Goal: Information Seeking & Learning: Learn about a topic

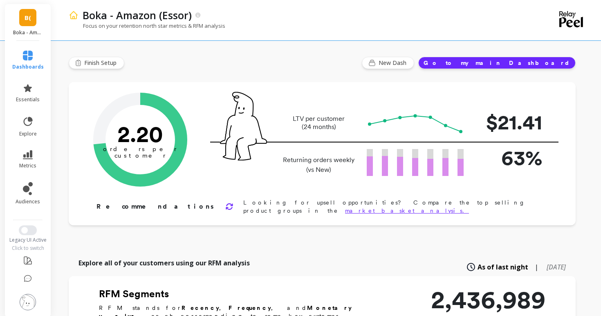
click at [30, 23] on link "B(" at bounding box center [27, 17] width 17 height 17
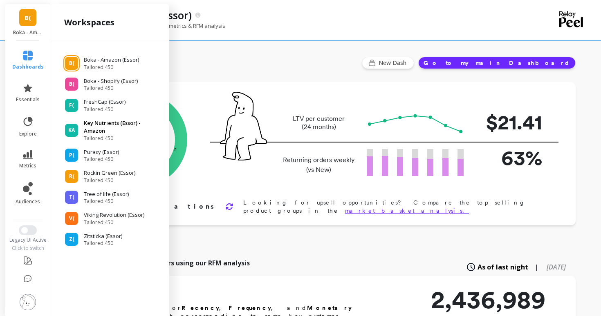
click at [72, 130] on span "KA" at bounding box center [71, 130] width 7 height 7
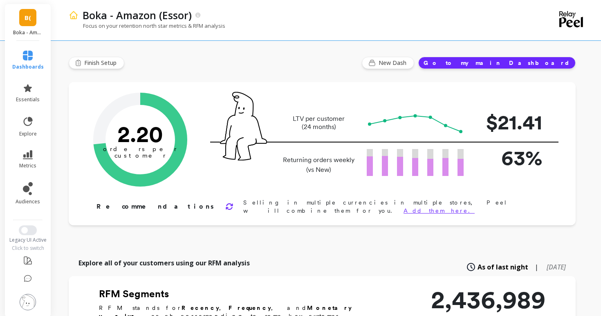
click at [22, 21] on link "B(" at bounding box center [27, 17] width 17 height 17
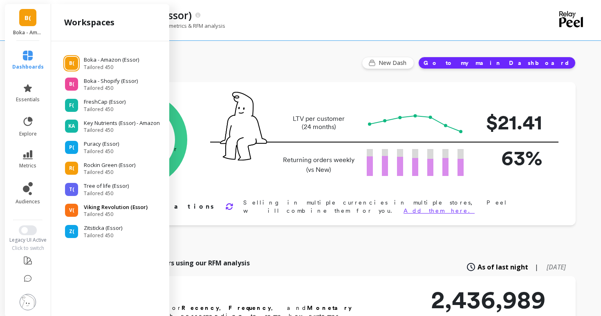
click at [74, 212] on div "V(" at bounding box center [71, 210] width 13 height 13
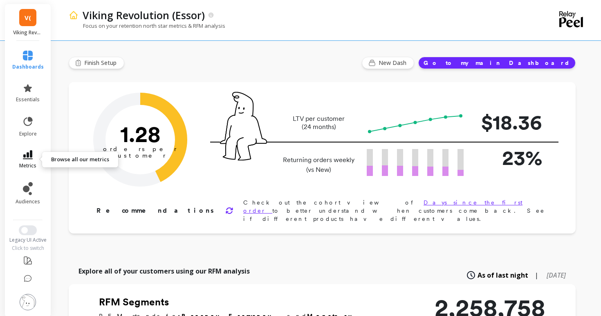
click at [24, 159] on icon at bounding box center [28, 154] width 10 height 9
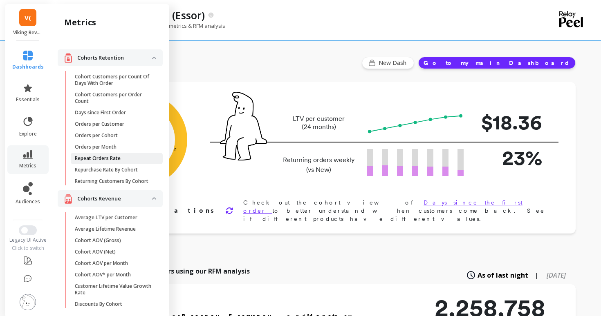
click at [87, 158] on p "Repeat Orders Rate" at bounding box center [98, 158] width 46 height 7
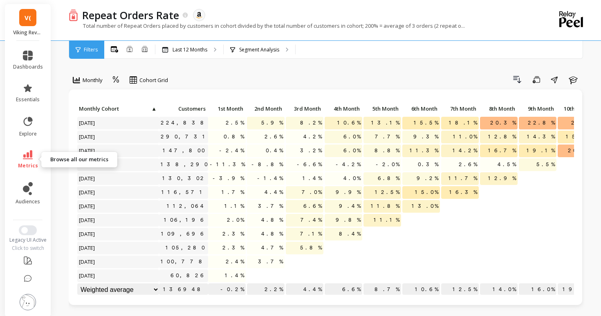
click at [29, 165] on span "metrics" at bounding box center [28, 166] width 20 height 7
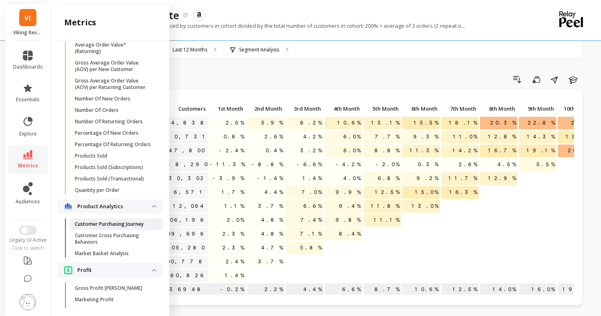
scroll to position [655, 0]
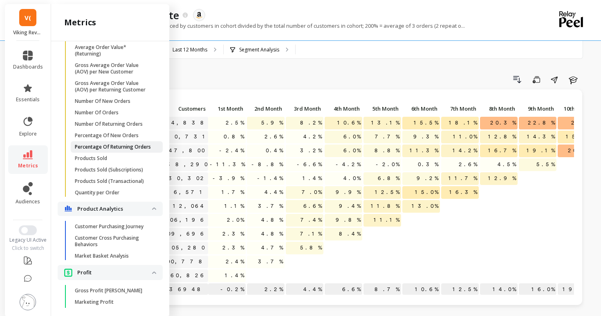
click at [111, 145] on p "Percentage Of Returning Orders" at bounding box center [113, 147] width 76 height 7
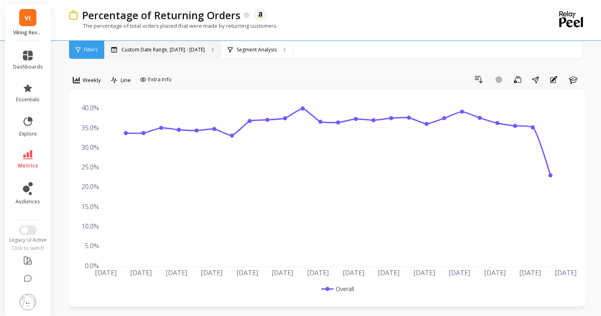
click at [162, 45] on div "Custom Date Range, May 1 - Oct 14" at bounding box center [162, 50] width 117 height 18
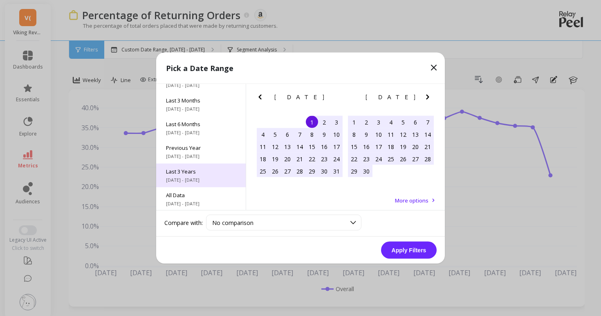
click at [202, 180] on span "11/1/2022 - 10/31/2025" at bounding box center [201, 180] width 70 height 7
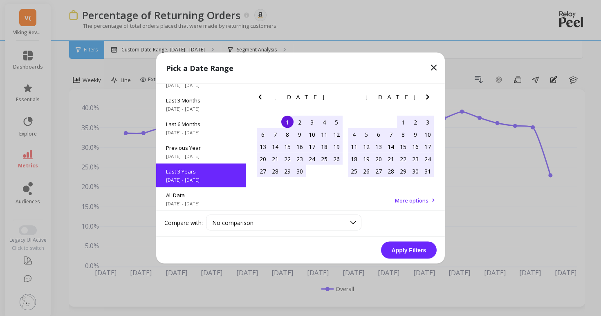
scroll to position [0, 0]
click at [399, 256] on button "Apply Filters" at bounding box center [409, 250] width 56 height 17
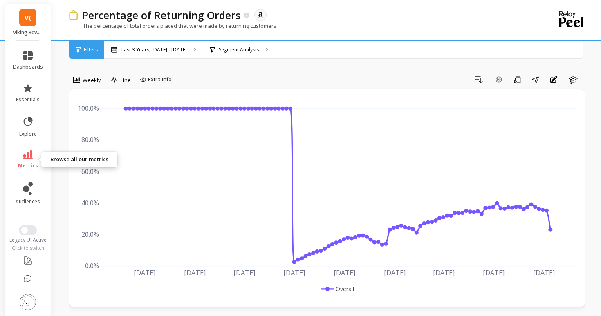
click at [31, 161] on link "metrics" at bounding box center [28, 159] width 30 height 19
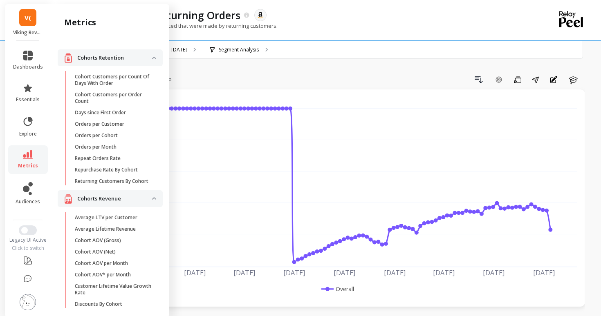
scroll to position [655, 0]
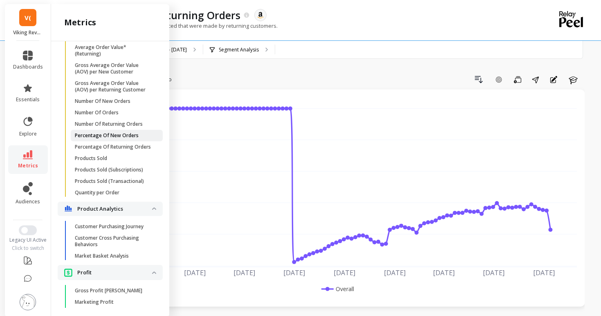
click at [107, 137] on p "Percentage Of New Orders" at bounding box center [107, 135] width 64 height 7
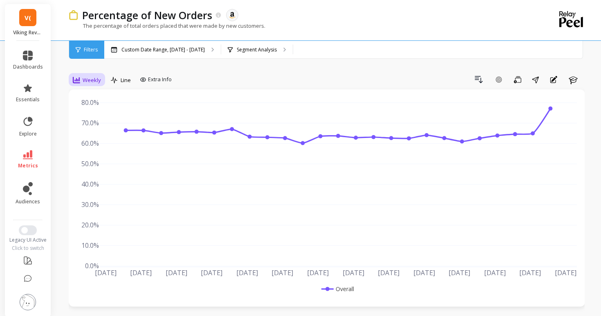
click at [90, 84] on div "Weekly" at bounding box center [87, 80] width 28 height 10
click at [92, 114] on div "Daily" at bounding box center [99, 114] width 47 height 8
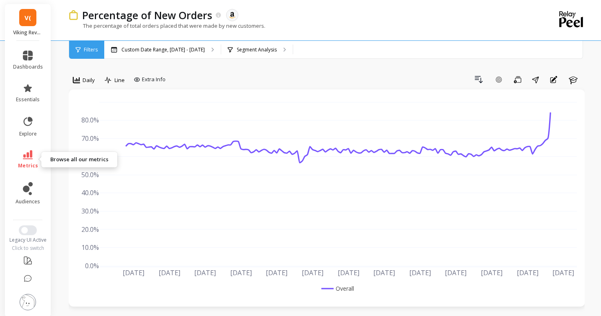
click at [26, 152] on icon at bounding box center [28, 154] width 10 height 9
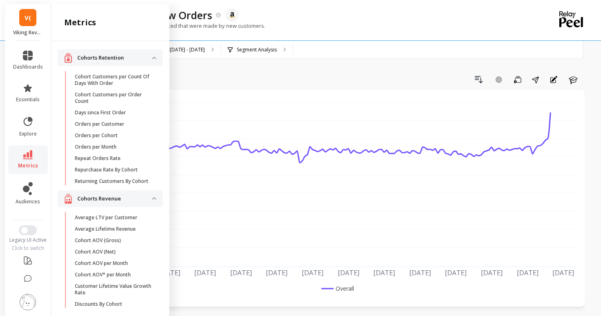
scroll to position [655, 0]
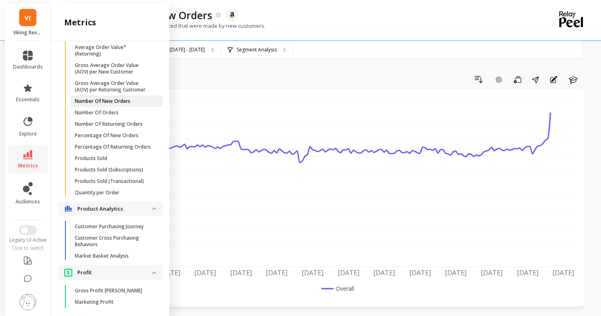
click at [100, 103] on p "Number Of New Orders" at bounding box center [103, 101] width 56 height 7
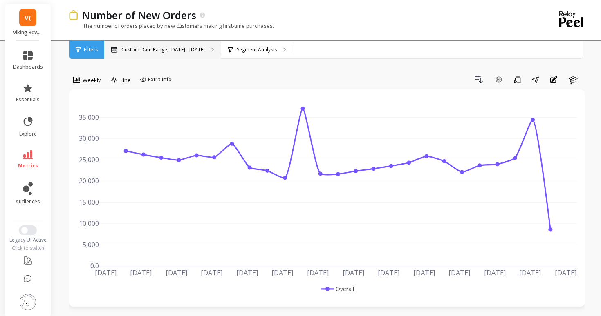
click at [171, 47] on p "Custom Date Range, May 1 - Oct 14" at bounding box center [162, 50] width 83 height 7
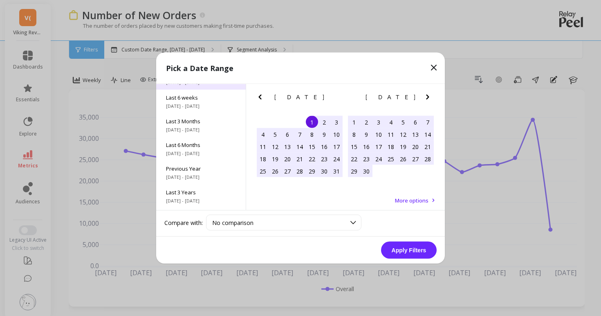
scroll to position [92, 0]
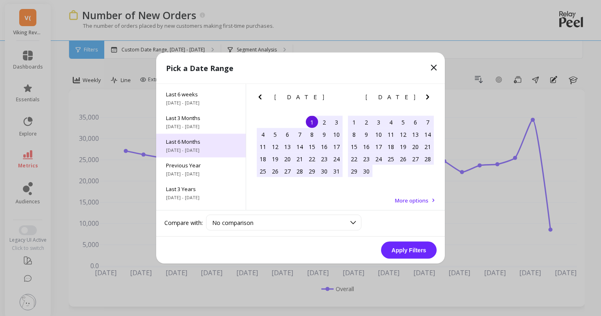
click at [185, 148] on span "5/1/2025 - 10/31/2025" at bounding box center [201, 150] width 70 height 7
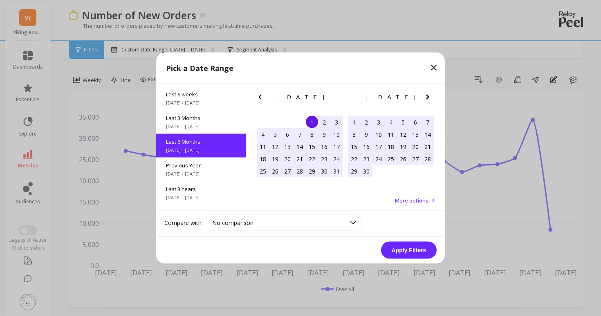
scroll to position [91, 0]
click at [401, 249] on button "Apply Filters" at bounding box center [409, 250] width 56 height 17
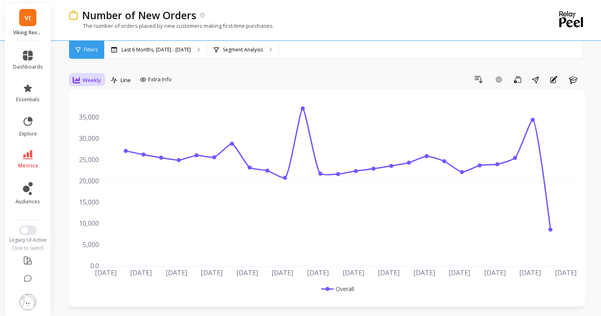
click at [94, 80] on span "Weekly" at bounding box center [92, 80] width 18 height 8
click at [94, 110] on div "Daily" at bounding box center [99, 114] width 47 height 8
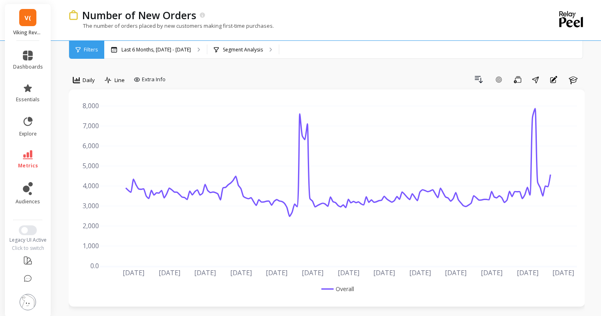
click at [29, 152] on icon at bounding box center [28, 154] width 10 height 9
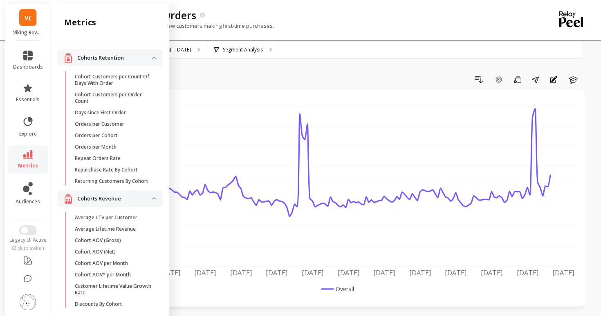
scroll to position [655, 0]
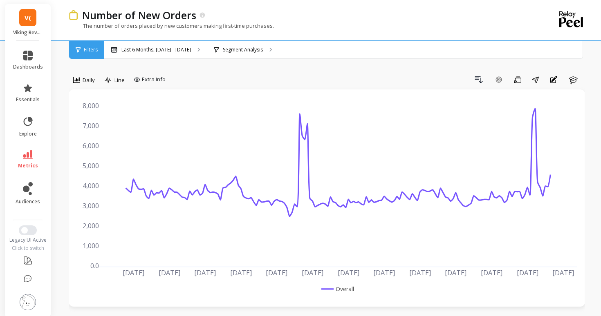
click at [270, 77] on div "Drill Down Add Goal Save Share Annotations Learn" at bounding box center [377, 79] width 416 height 13
click at [151, 54] on div "Last 6 Months, May 1 - Oct 31" at bounding box center [155, 50] width 103 height 18
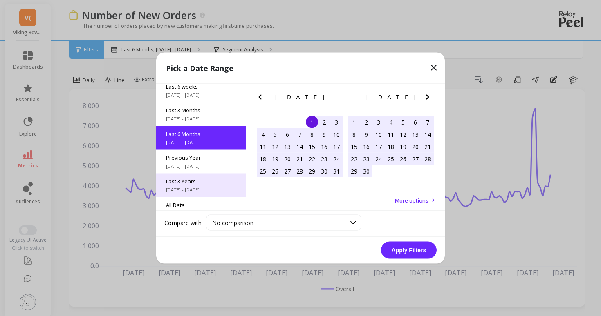
click at [193, 182] on span "Last 3 Years" at bounding box center [201, 181] width 70 height 7
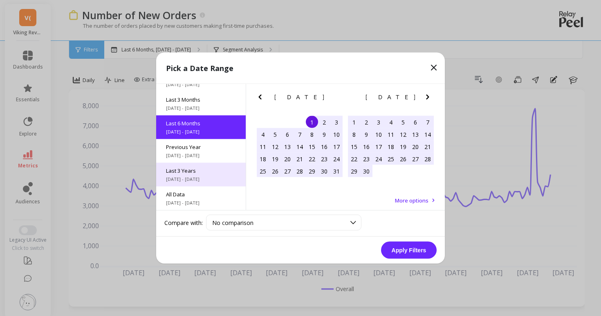
scroll to position [0, 0]
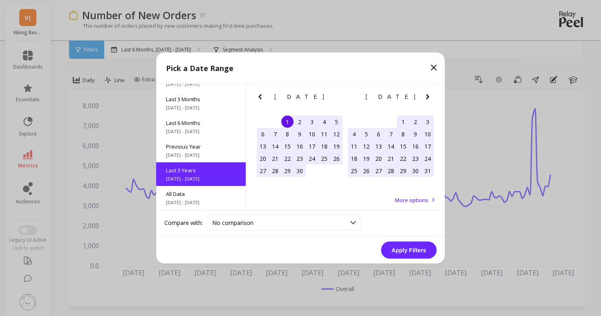
click at [406, 254] on button "Apply Filters" at bounding box center [409, 250] width 56 height 17
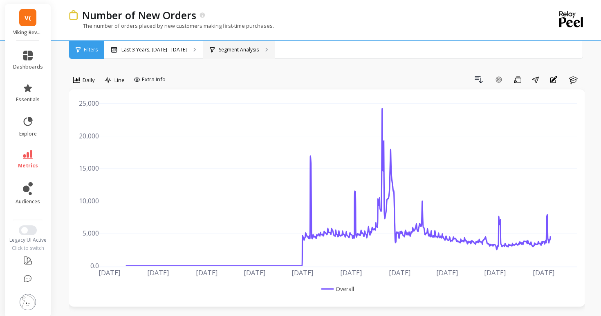
click at [253, 56] on div "Segment Analysis" at bounding box center [239, 50] width 72 height 18
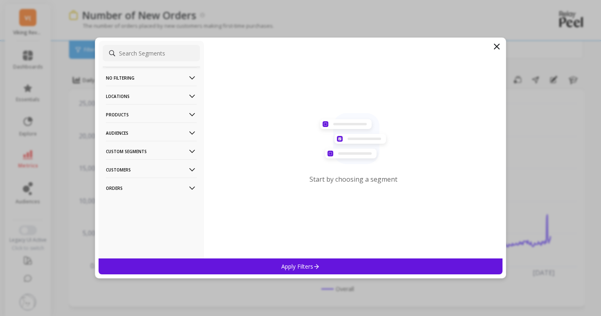
click at [144, 151] on p "Custom Segments" at bounding box center [151, 151] width 91 height 21
click at [143, 120] on p "Products" at bounding box center [151, 114] width 91 height 21
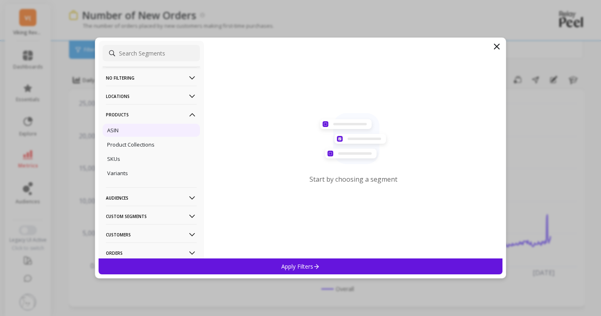
click at [154, 133] on div "ASIN" at bounding box center [151, 130] width 97 height 13
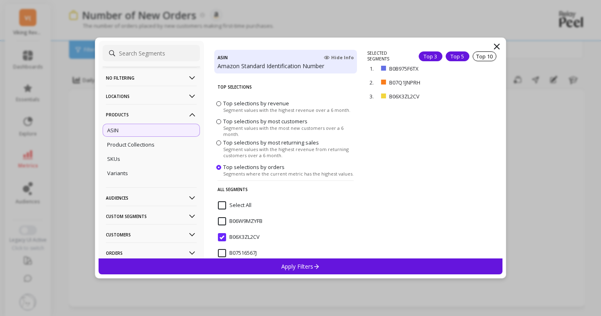
click at [460, 52] on div "Top 5" at bounding box center [458, 57] width 24 height 10
click at [307, 268] on p "Apply Filters" at bounding box center [300, 267] width 39 height 8
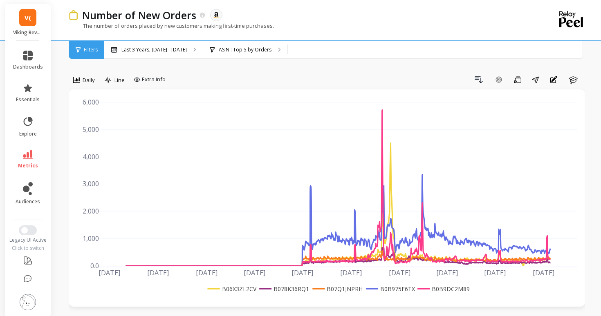
click at [375, 289] on rect at bounding box center [389, 289] width 51 height 9
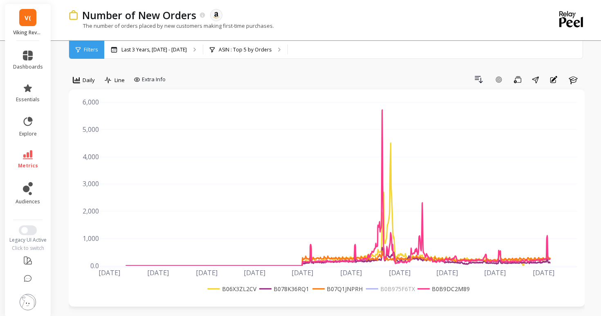
click at [375, 289] on rect at bounding box center [389, 289] width 51 height 9
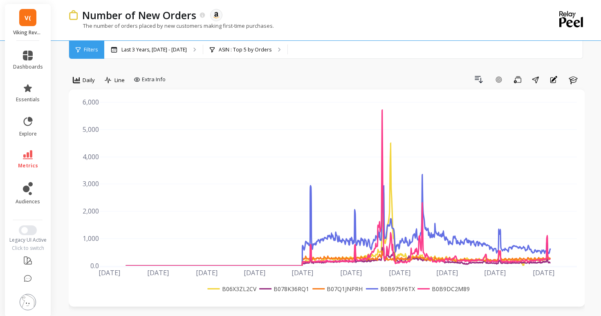
drag, startPoint x: 478, startPoint y: 291, endPoint x: 435, endPoint y: 287, distance: 42.7
click at [435, 287] on div "Jul 2023 Oct 2023 Jan 2024 Apr 2024 Jul 2024 Oct 2024 Jan 2025 Apr 2025 Jul 202…" at bounding box center [327, 198] width 500 height 201
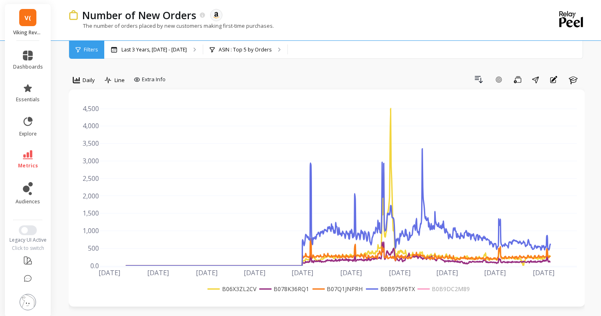
click at [437, 287] on rect at bounding box center [442, 289] width 54 height 9
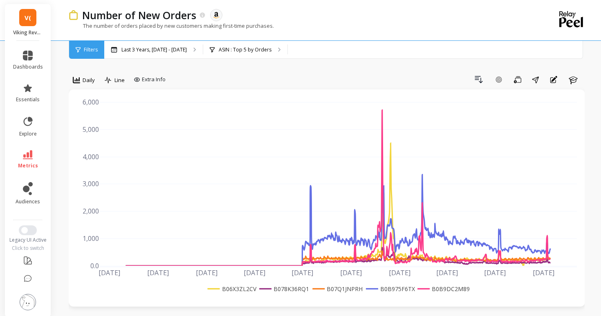
click at [20, 22] on link "V(" at bounding box center [27, 17] width 17 height 17
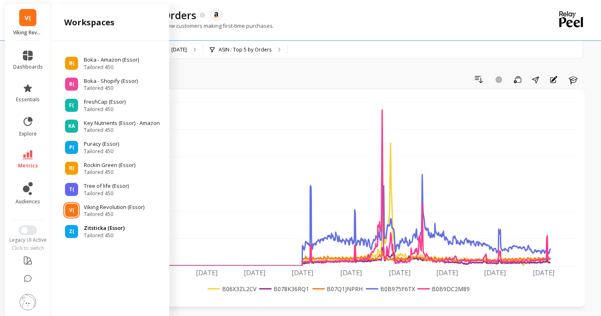
click at [74, 236] on div "Z(" at bounding box center [71, 231] width 13 height 13
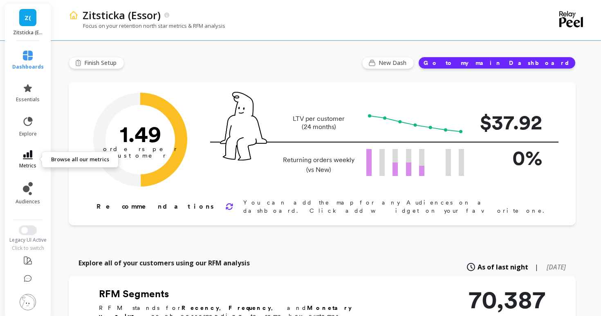
click at [25, 152] on icon at bounding box center [28, 154] width 10 height 9
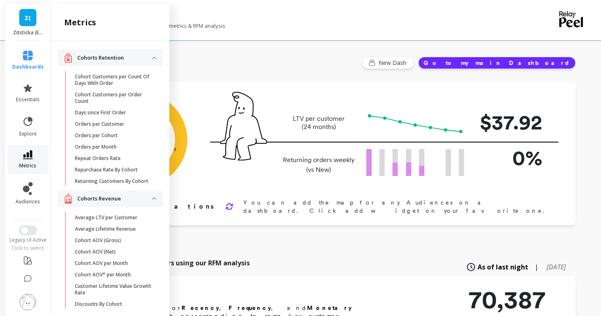
scroll to position [655, 0]
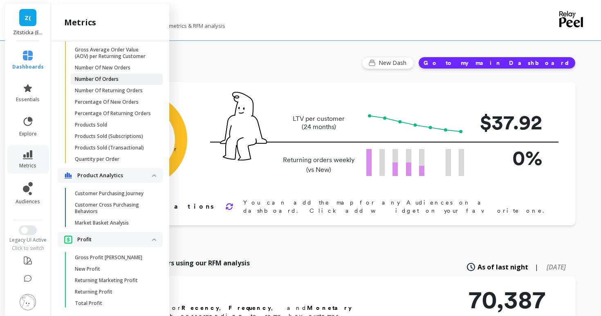
click at [114, 78] on p "Number Of Orders" at bounding box center [97, 79] width 44 height 7
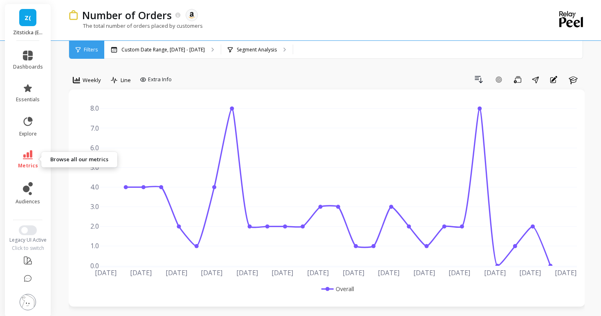
click at [25, 156] on icon at bounding box center [28, 154] width 10 height 9
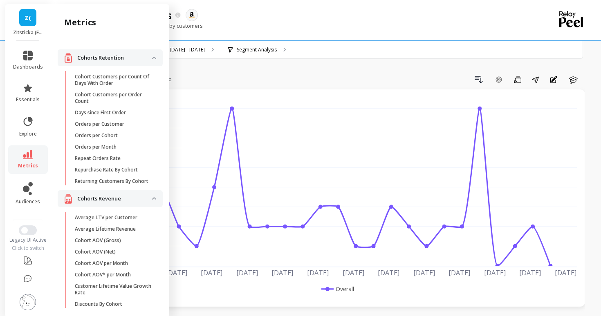
scroll to position [655, 0]
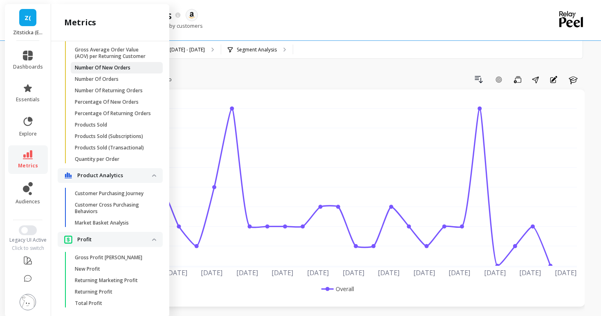
click at [91, 69] on p "Number Of New Orders" at bounding box center [103, 68] width 56 height 7
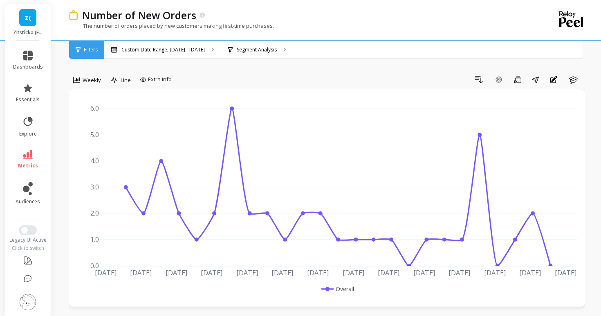
click at [32, 11] on link "Z(" at bounding box center [27, 17] width 17 height 17
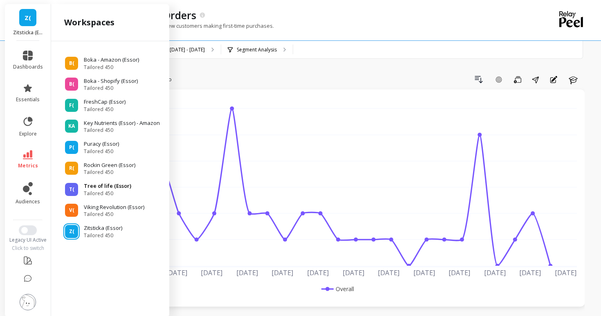
click at [84, 186] on p "Tree of life (Essor)" at bounding box center [107, 186] width 47 height 8
click at [74, 186] on div "T(" at bounding box center [71, 189] width 13 height 13
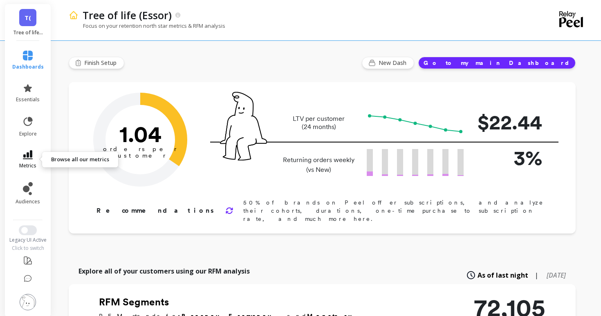
click at [34, 152] on link "metrics" at bounding box center [27, 159] width 31 height 19
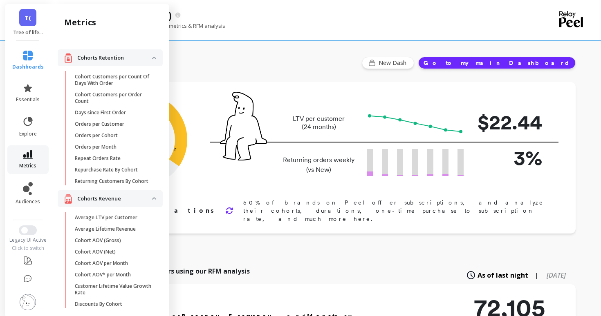
scroll to position [655, 0]
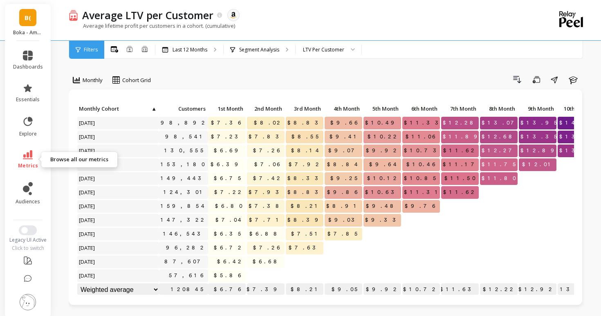
click at [25, 156] on icon at bounding box center [28, 154] width 10 height 9
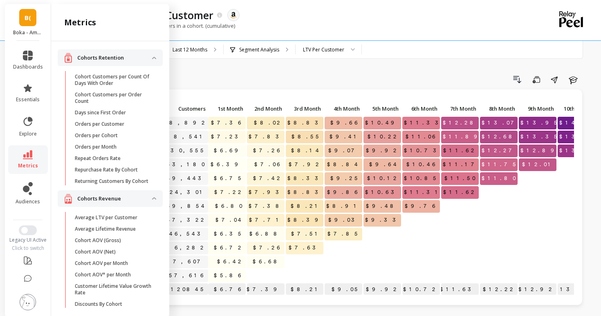
scroll to position [655, 0]
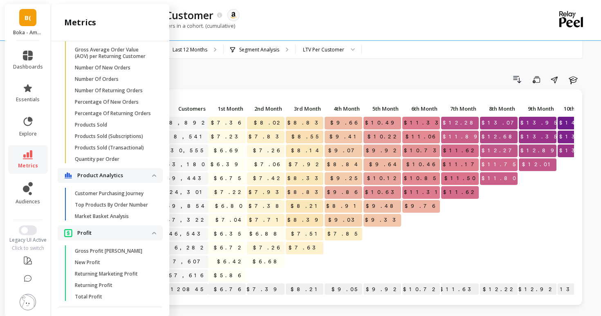
click at [26, 221] on div "dashboards essentials explore metrics audiences Legacy UI Active Click to switch" at bounding box center [28, 179] width 46 height 277
click at [25, 233] on span "Switch to New UI" at bounding box center [24, 230] width 7 height 7
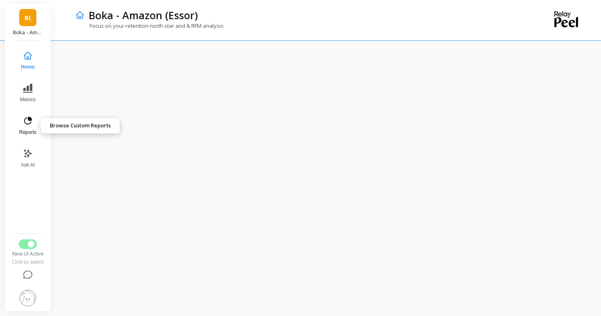
click at [24, 125] on icon at bounding box center [28, 121] width 10 height 10
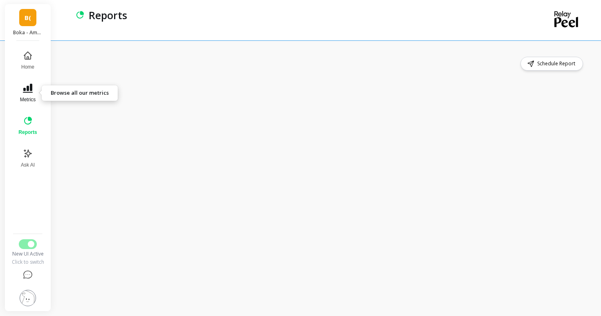
click at [25, 85] on icon at bounding box center [28, 88] width 10 height 10
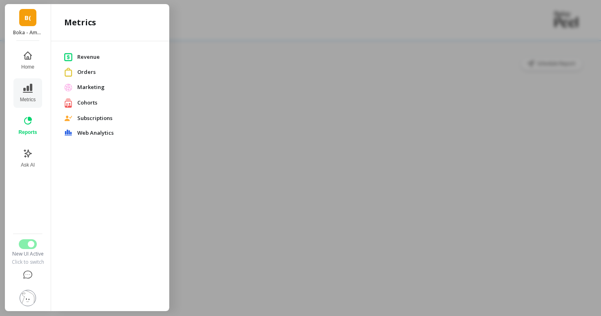
click at [83, 60] on span "Revenue" at bounding box center [116, 57] width 79 height 8
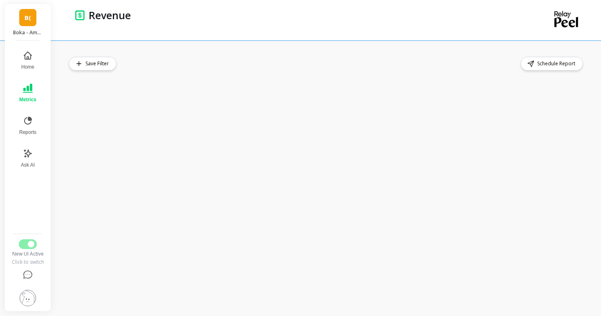
click at [27, 82] on button "Metrics" at bounding box center [27, 92] width 27 height 29
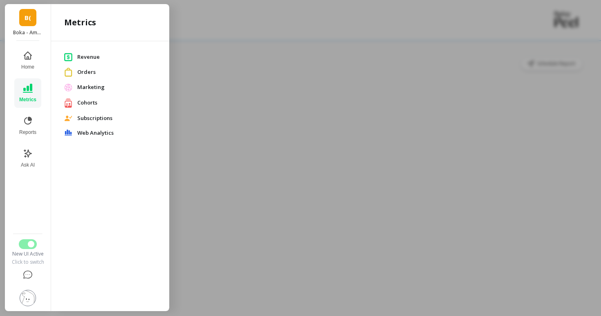
click at [86, 103] on span "Cohorts" at bounding box center [116, 103] width 79 height 8
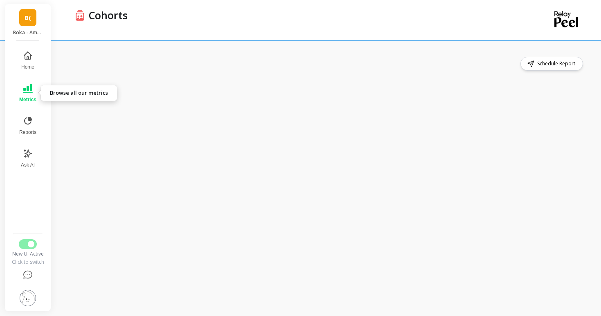
click at [27, 94] on button "Metrics" at bounding box center [27, 92] width 27 height 29
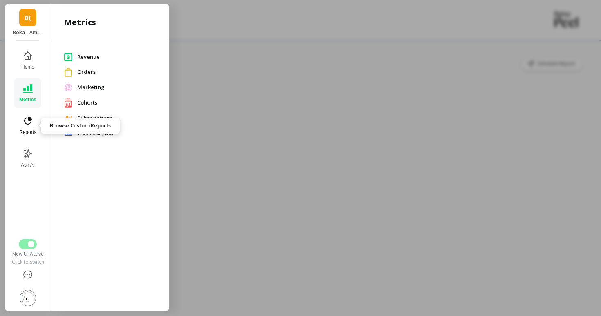
click at [30, 130] on span "Reports" at bounding box center [27, 132] width 17 height 7
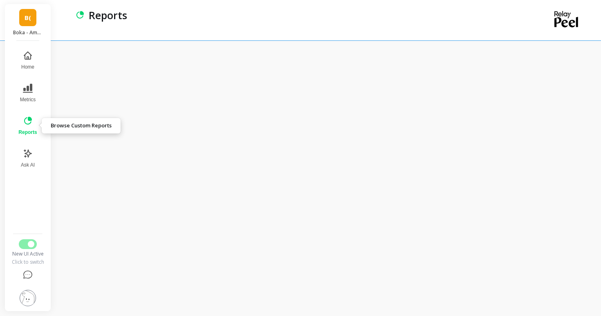
click at [30, 122] on icon at bounding box center [28, 121] width 10 height 10
click at [23, 249] on div "New UI Active Click to switch" at bounding box center [27, 253] width 35 height 26
click at [25, 246] on button "Switch to Legacy UI" at bounding box center [28, 245] width 18 height 10
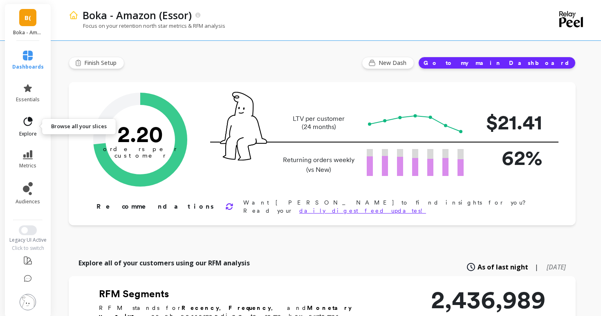
click at [30, 123] on icon at bounding box center [27, 121] width 11 height 11
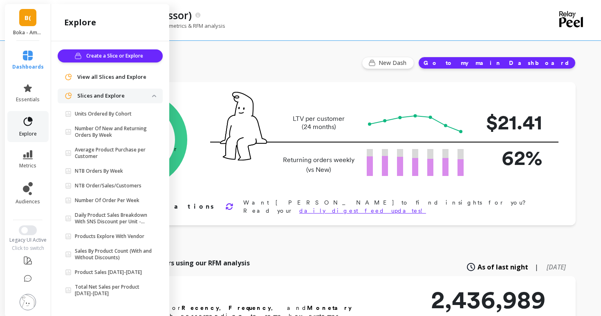
scroll to position [2, 0]
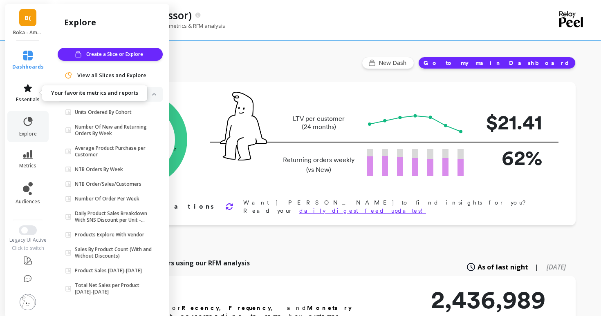
click at [35, 92] on link "essentials" at bounding box center [27, 93] width 31 height 20
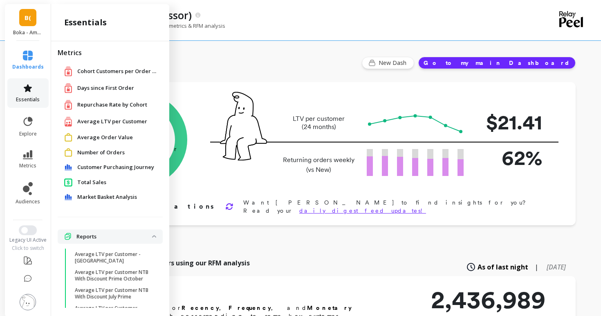
scroll to position [0, 0]
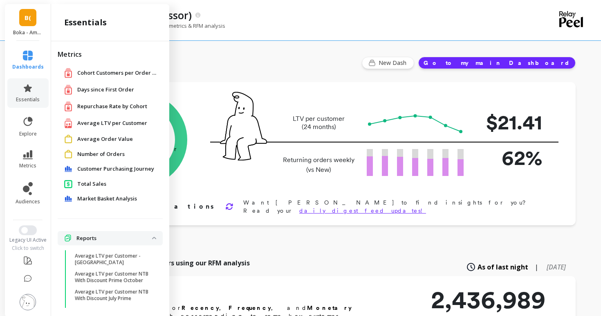
click at [85, 155] on span "Number of Orders" at bounding box center [100, 154] width 47 height 8
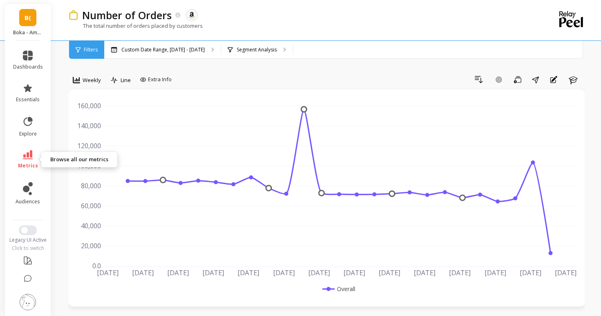
click at [32, 161] on link "metrics" at bounding box center [28, 159] width 30 height 19
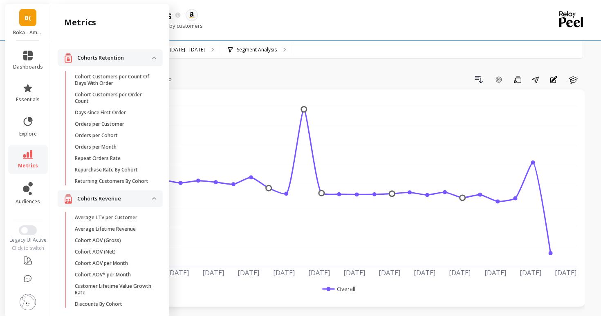
scroll to position [655, 0]
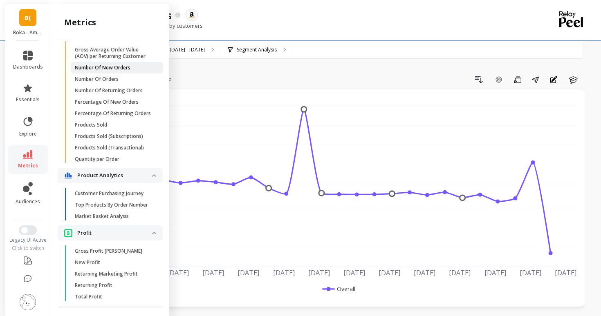
click at [130, 73] on link "Number Of New Orders" at bounding box center [117, 67] width 92 height 11
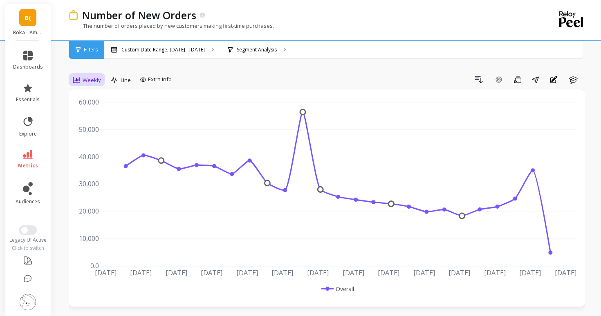
click at [89, 83] on span "Weekly" at bounding box center [92, 80] width 18 height 8
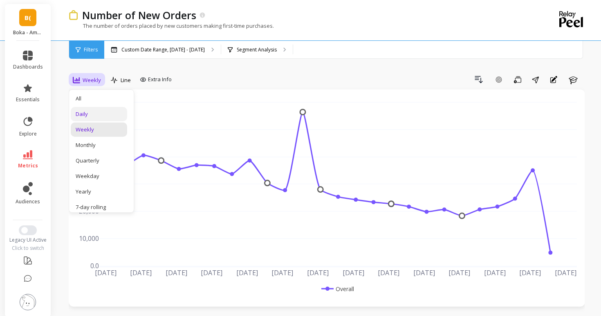
click at [90, 118] on div "Daily" at bounding box center [99, 114] width 56 height 14
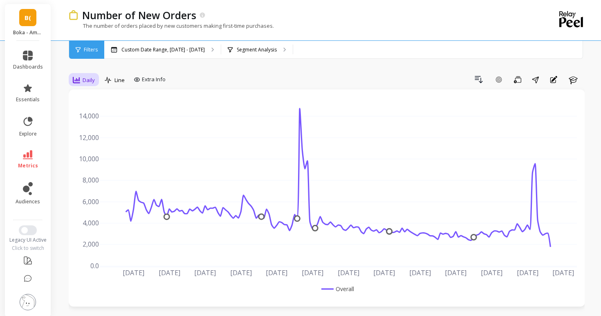
click at [80, 82] on icon at bounding box center [76, 79] width 7 height 7
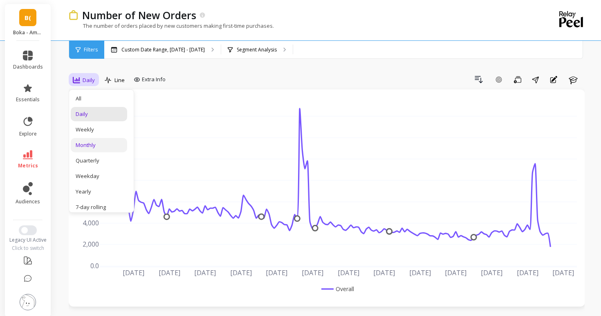
click at [89, 141] on div "Monthly" at bounding box center [99, 145] width 56 height 14
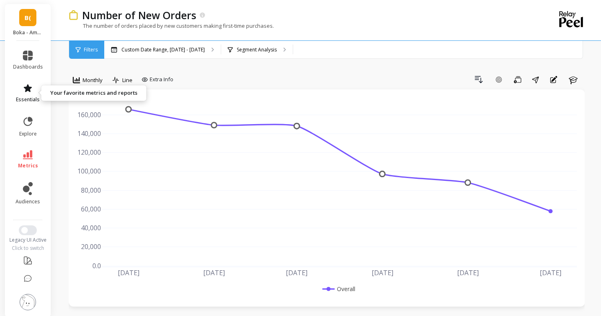
click at [23, 89] on icon at bounding box center [28, 88] width 10 height 10
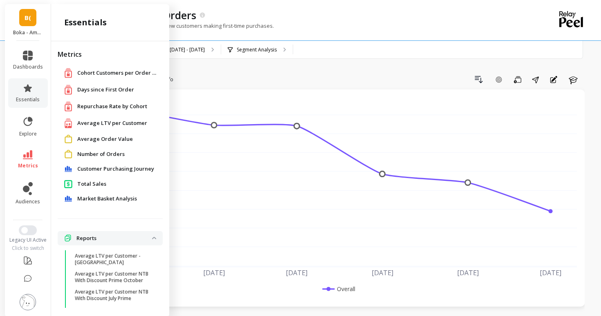
click at [84, 103] on span "Repurchase Rate by Cohort" at bounding box center [112, 107] width 70 height 8
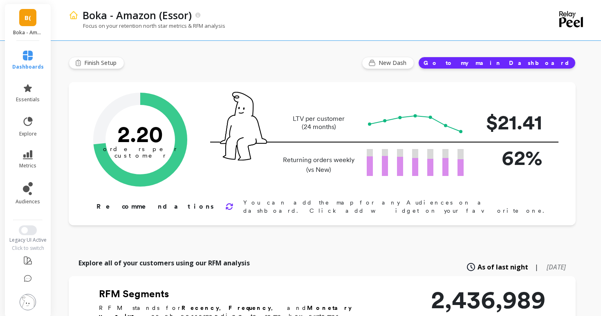
click at [36, 146] on li "metrics" at bounding box center [27, 160] width 41 height 29
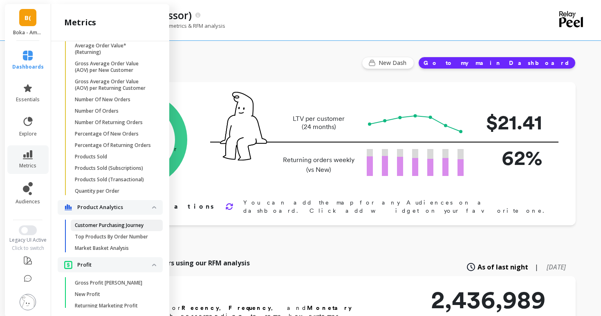
scroll to position [619, 0]
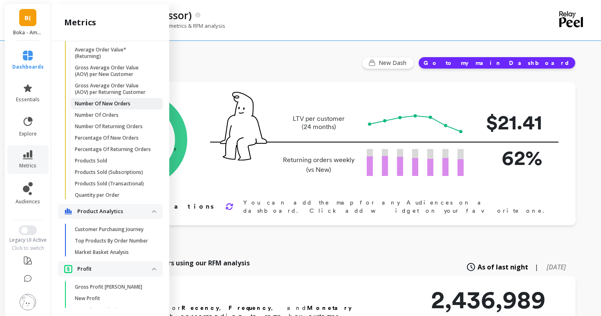
click at [104, 105] on p "Number Of New Orders" at bounding box center [103, 104] width 56 height 7
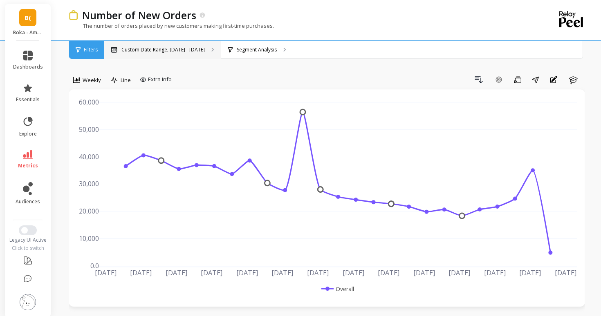
click at [148, 52] on p "Custom Date Range, May 1 - Oct 14" at bounding box center [162, 50] width 83 height 7
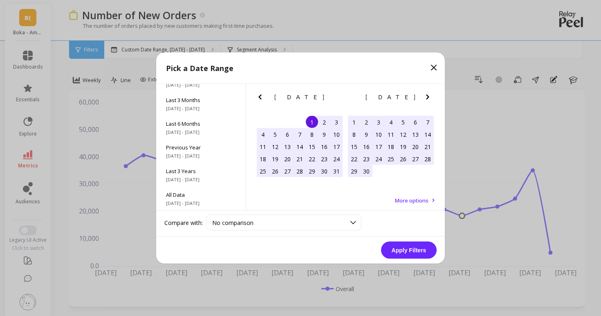
scroll to position [111, 0]
click at [186, 155] on span "1/1/2024 - 12/31/2024" at bounding box center [201, 155] width 70 height 7
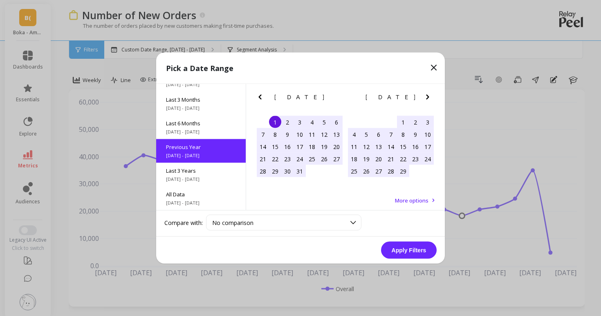
scroll to position [0, 0]
click at [391, 247] on button "Apply Filters" at bounding box center [409, 250] width 56 height 17
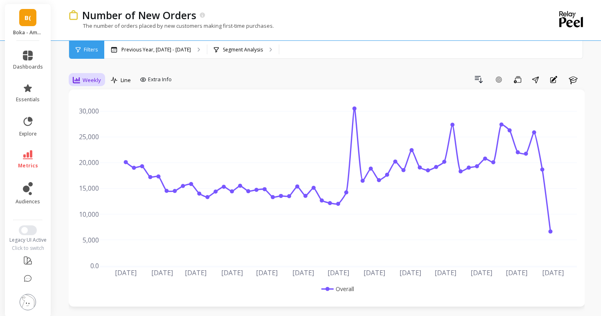
click at [74, 78] on icon at bounding box center [76, 79] width 7 height 7
click at [93, 112] on div "Daily" at bounding box center [99, 114] width 47 height 8
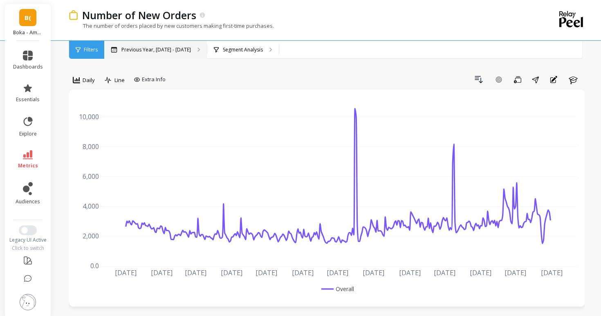
click at [160, 51] on p "Previous Year, Jan 1 - Dec 31" at bounding box center [156, 50] width 70 height 7
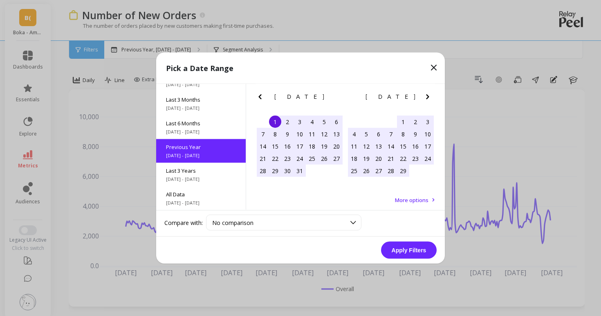
scroll to position [111, 0]
click at [179, 182] on span "11/1/2022 - 10/31/2025" at bounding box center [201, 179] width 70 height 7
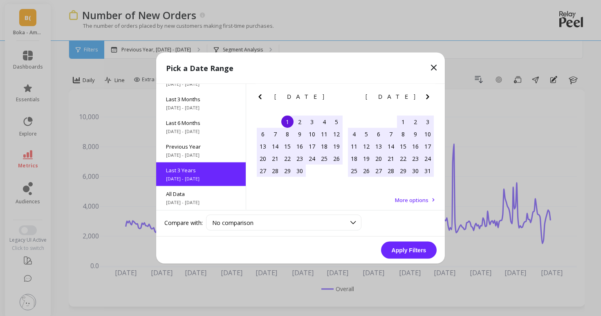
click at [403, 254] on button "Apply Filters" at bounding box center [409, 250] width 56 height 17
